Goal: Check status: Check status

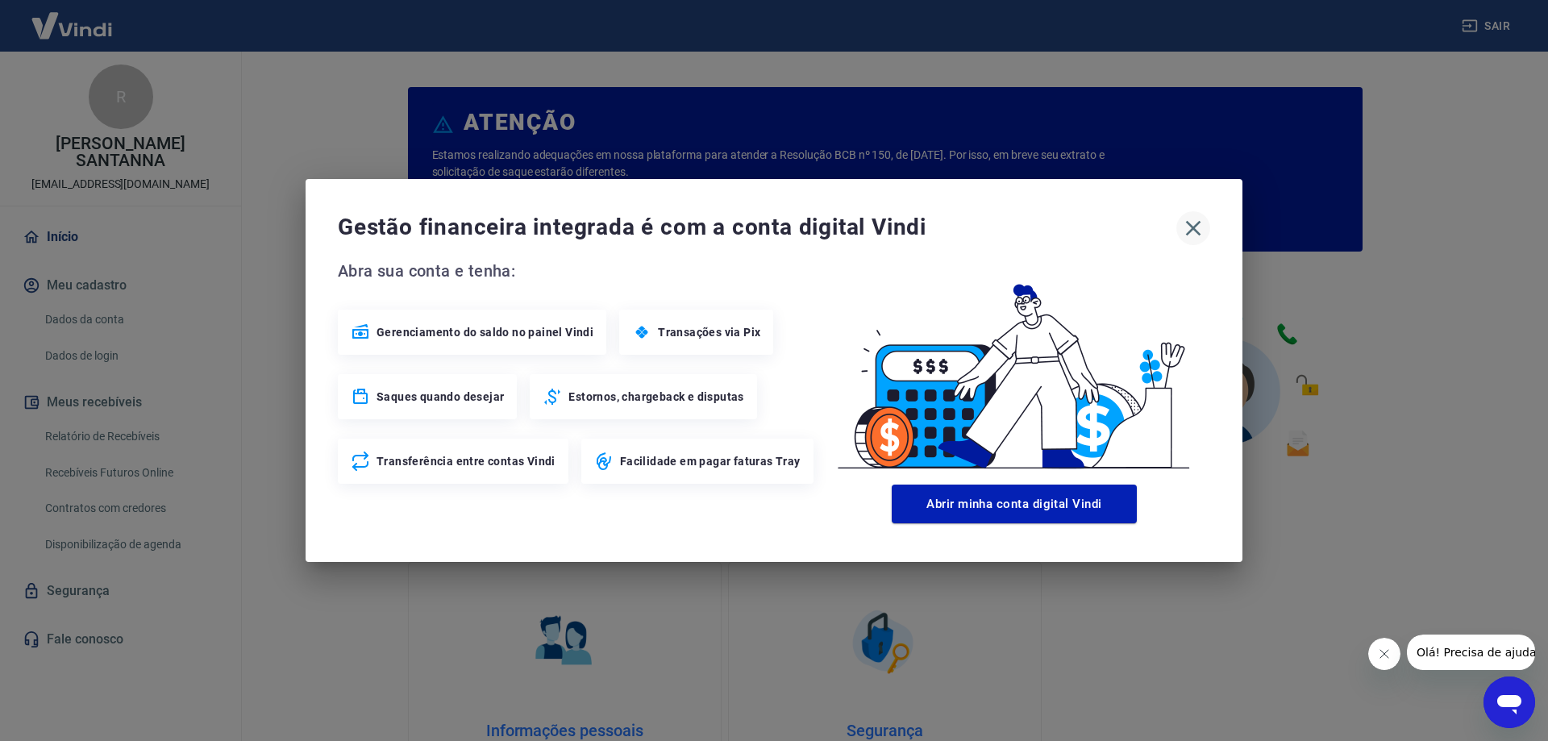
click at [1200, 237] on icon "button" at bounding box center [1193, 228] width 26 height 26
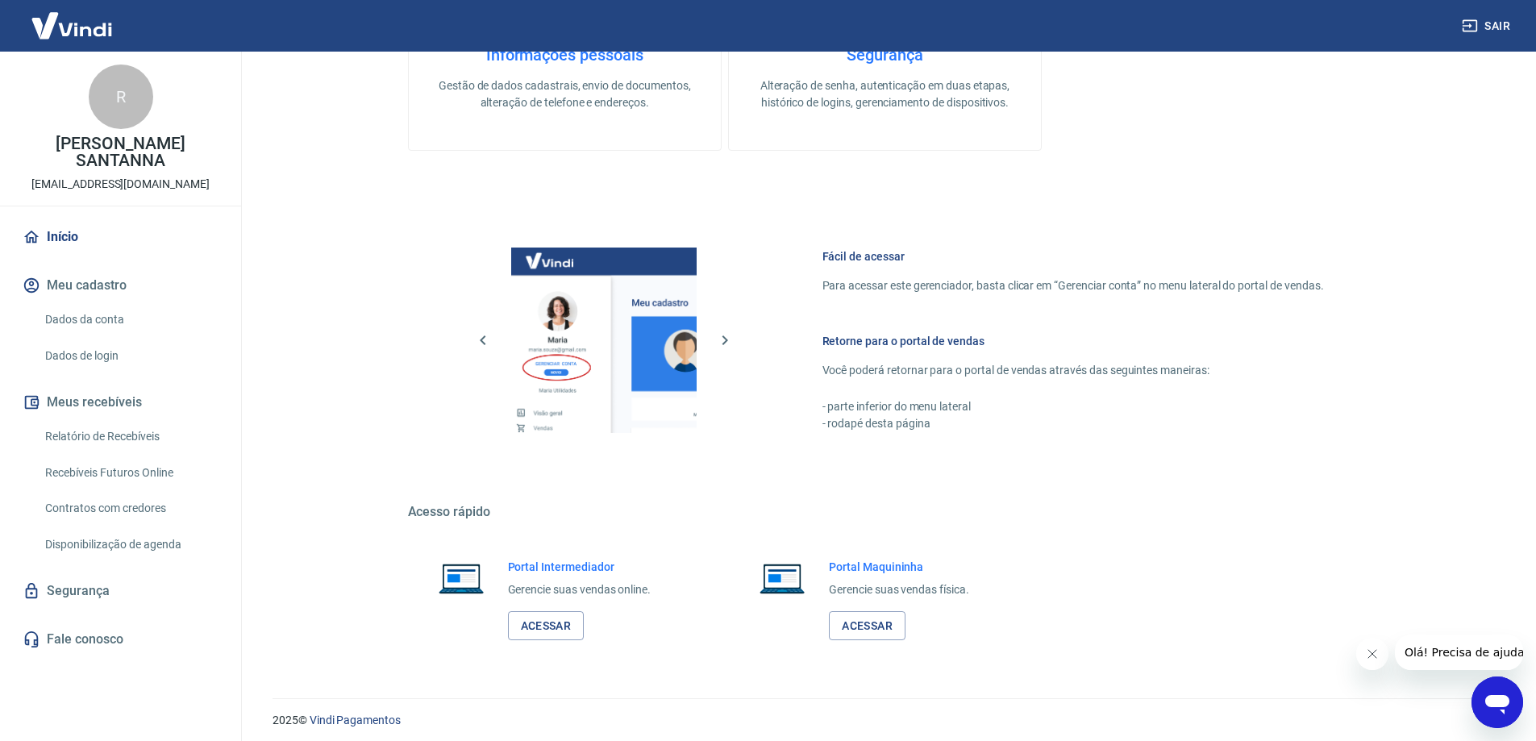
scroll to position [683, 0]
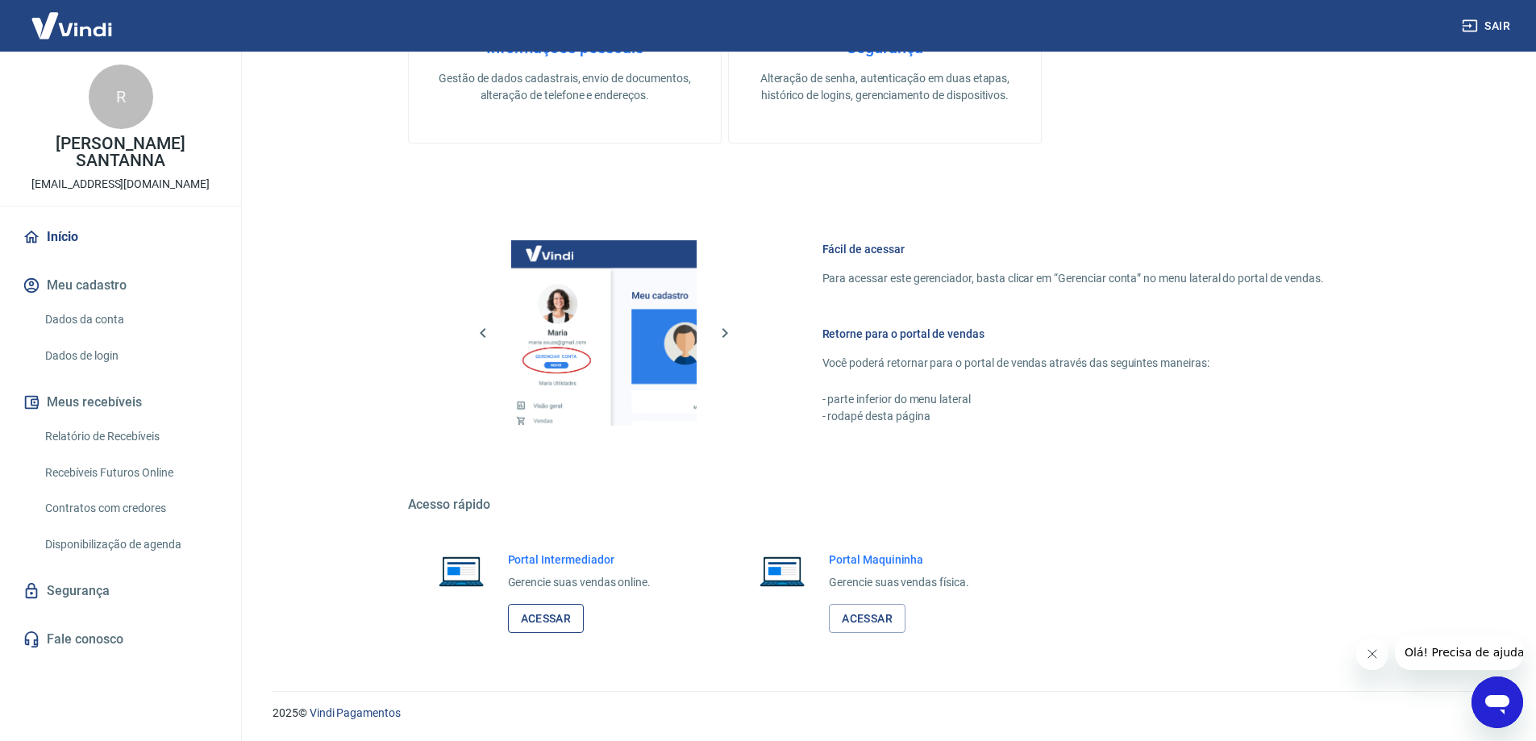
click at [553, 613] on link "Acessar" at bounding box center [546, 619] width 77 height 30
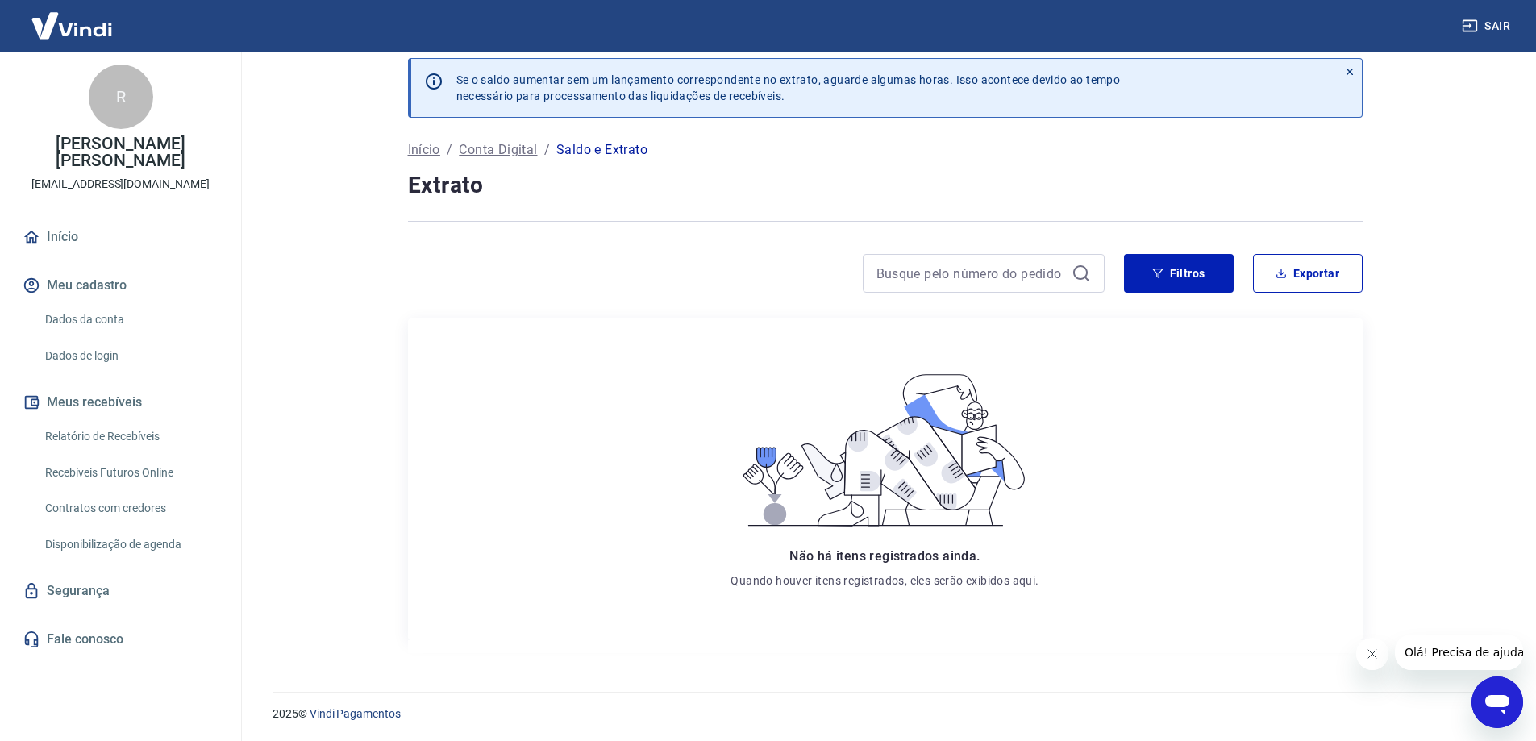
scroll to position [15, 0]
